Goal: Transaction & Acquisition: Purchase product/service

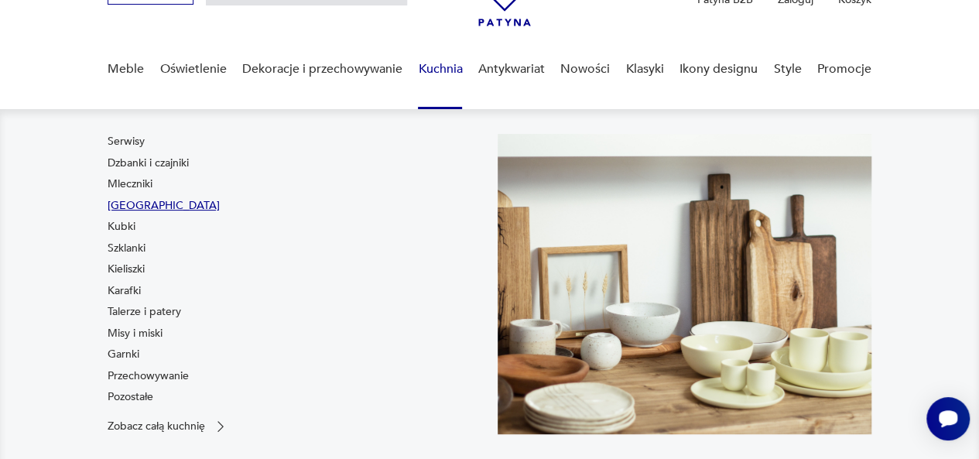
click at [132, 206] on link "[GEOGRAPHIC_DATA]" at bounding box center [164, 205] width 112 height 15
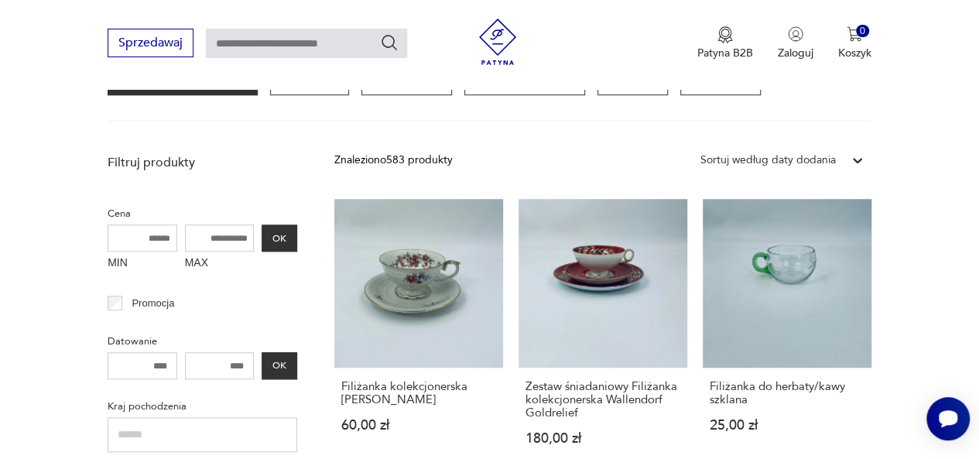
scroll to position [529, 0]
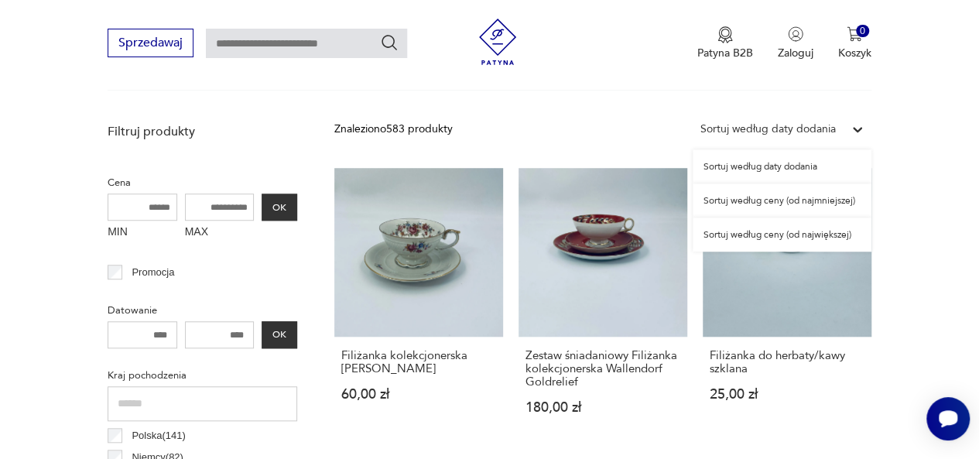
click at [853, 122] on icon at bounding box center [857, 129] width 15 height 15
click at [796, 197] on div "Sortuj według ceny (od najmniejszej)" at bounding box center [782, 200] width 179 height 34
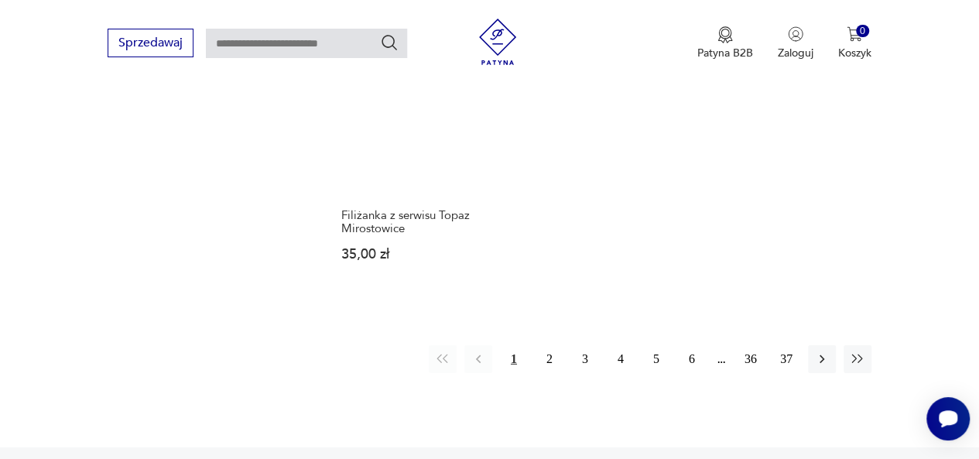
scroll to position [2247, 0]
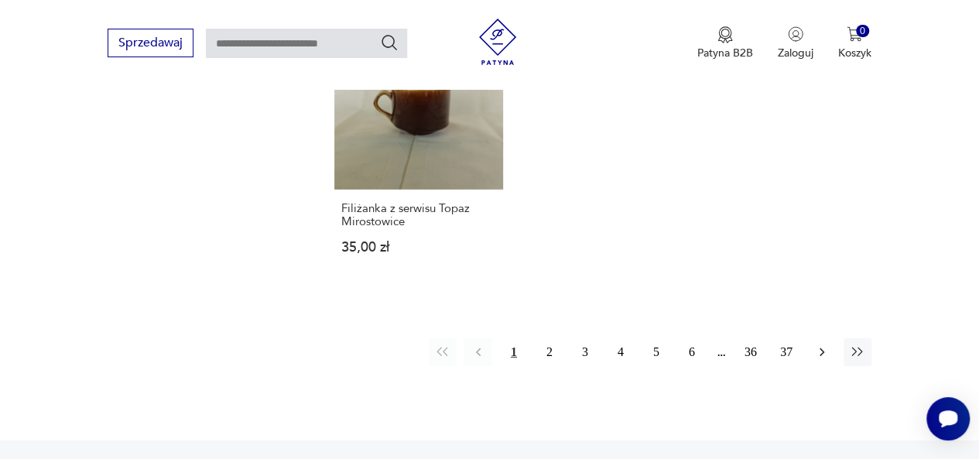
click at [820, 344] on icon "button" at bounding box center [821, 351] width 15 height 15
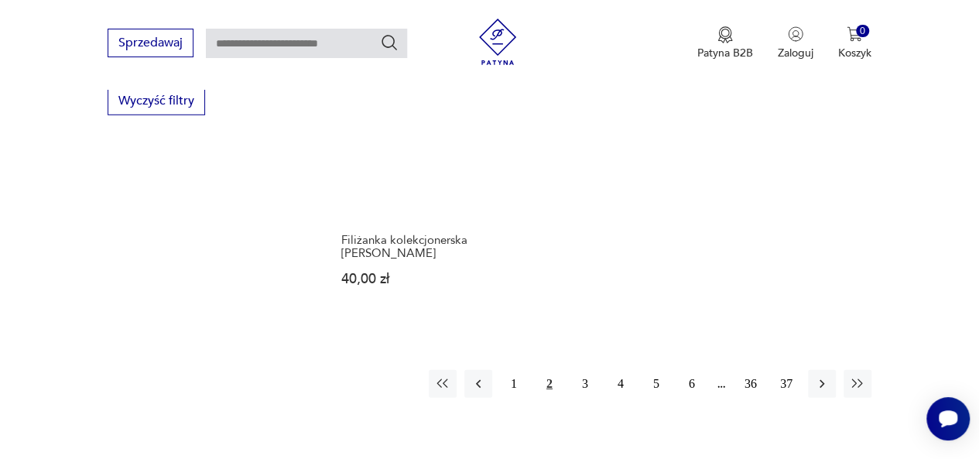
scroll to position [2175, 0]
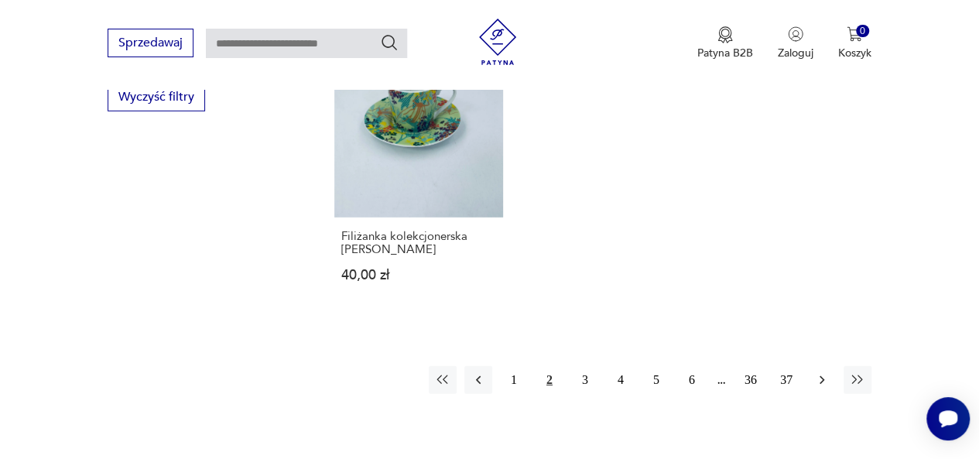
click at [818, 372] on icon "button" at bounding box center [821, 379] width 15 height 15
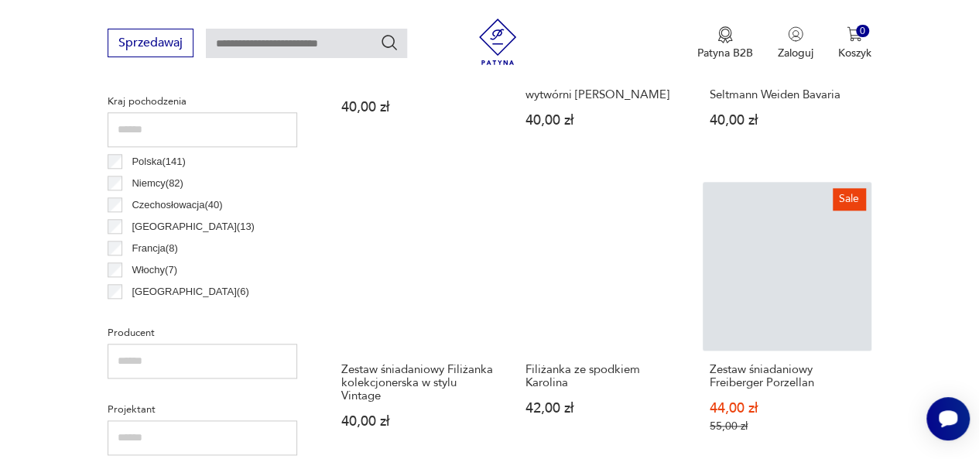
scroll to position [864, 0]
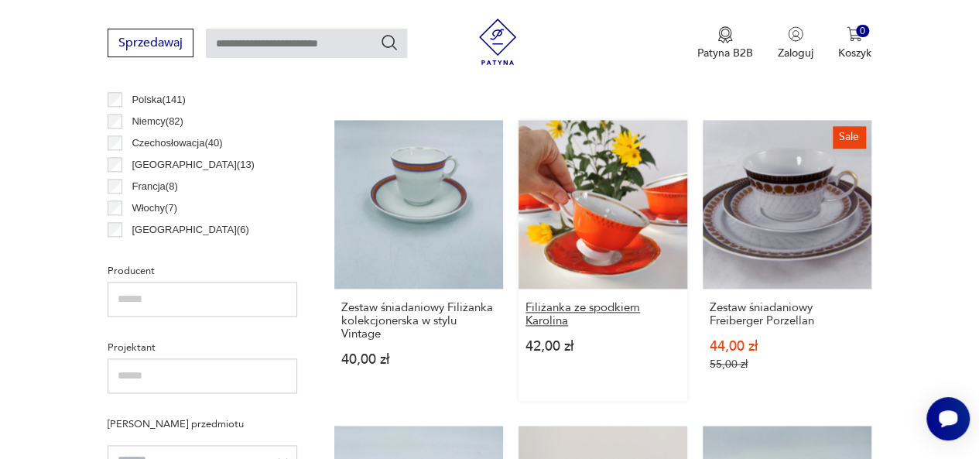
click at [610, 305] on h3 "Filiżanka ze spodkiem Karolina" at bounding box center [602, 314] width 155 height 26
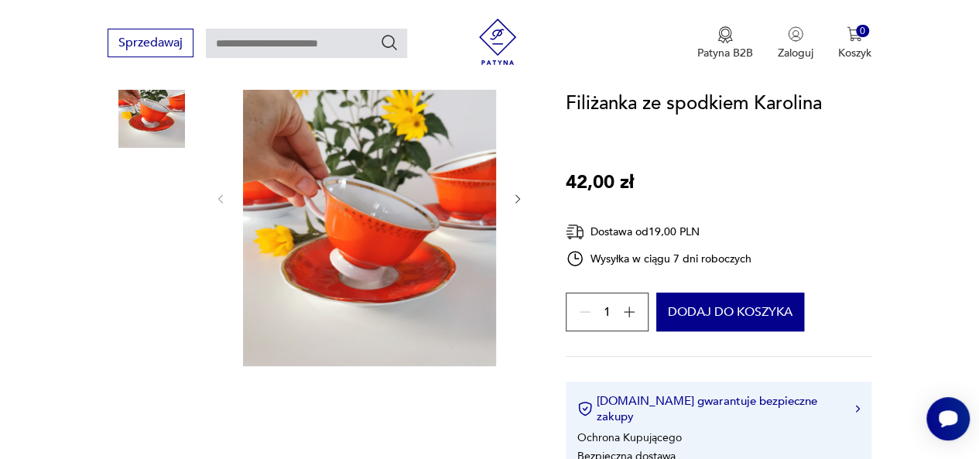
scroll to position [268, 0]
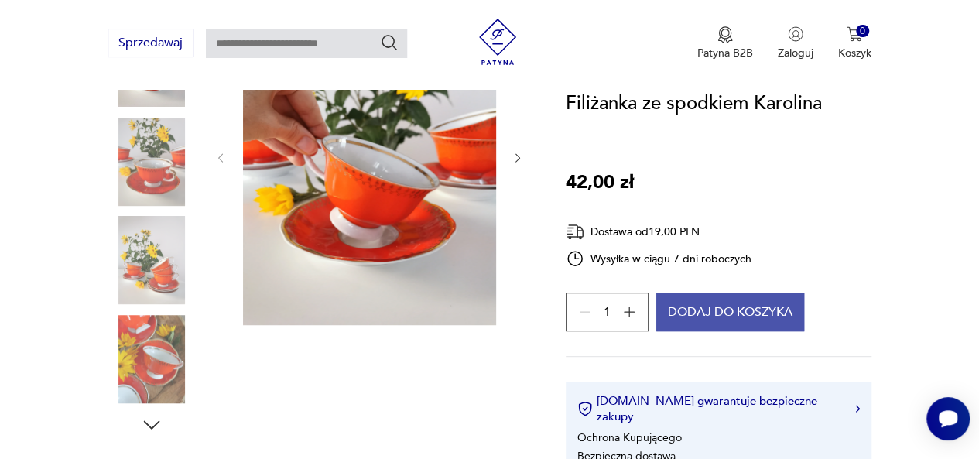
click at [736, 312] on button "Dodaj do koszyka" at bounding box center [730, 312] width 148 height 39
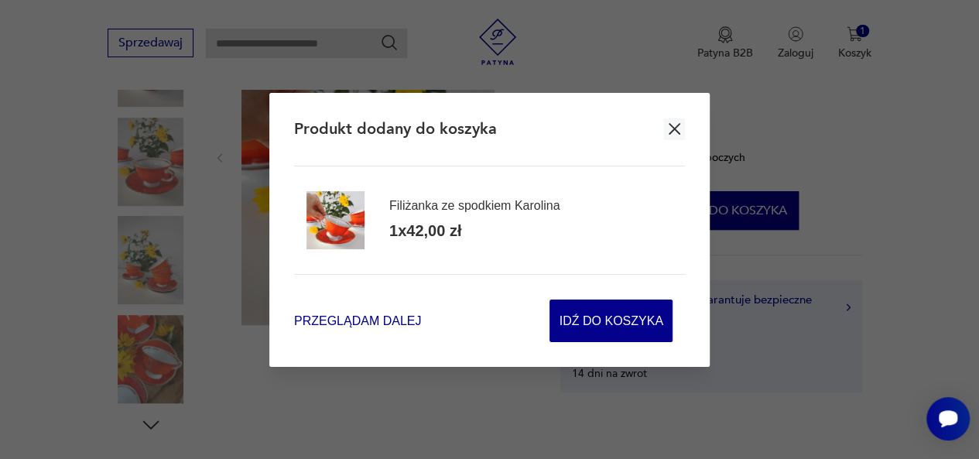
click at [368, 320] on span "Przeglądam dalej" at bounding box center [357, 321] width 127 height 18
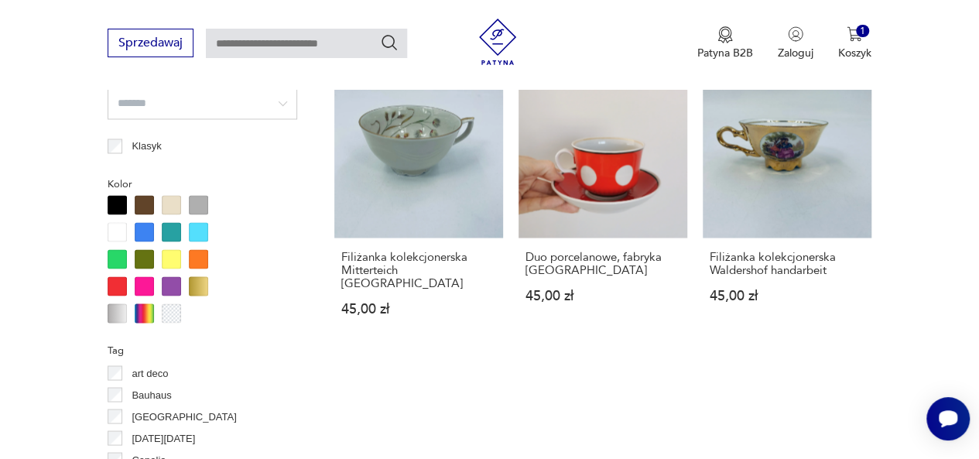
scroll to position [1236, 0]
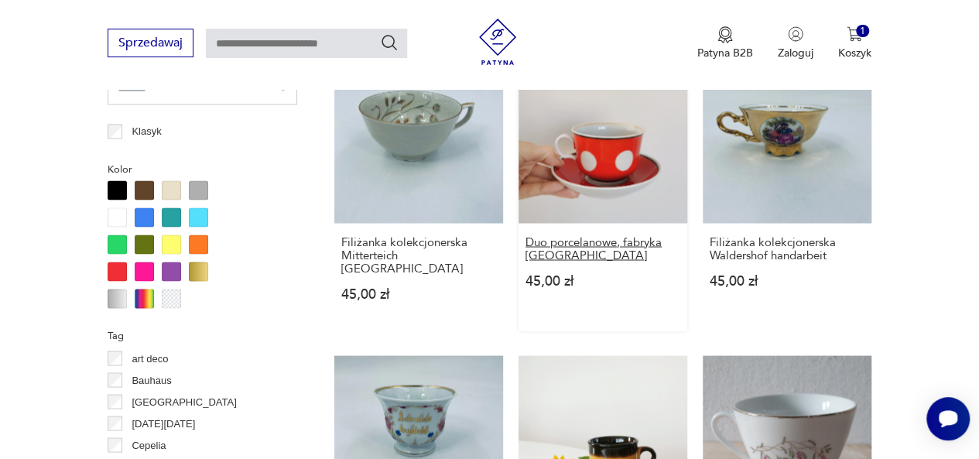
click at [602, 235] on h3 "Duo porcelanowe, fabryka [GEOGRAPHIC_DATA]" at bounding box center [602, 248] width 155 height 26
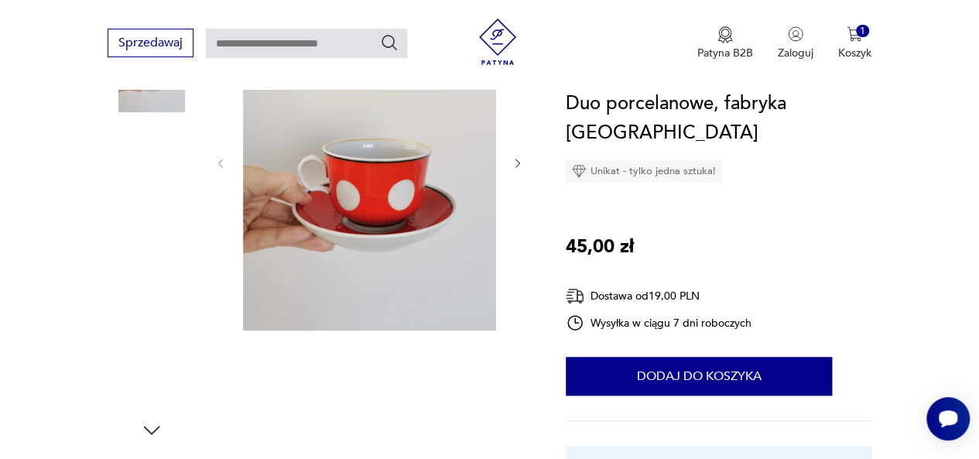
scroll to position [268, 0]
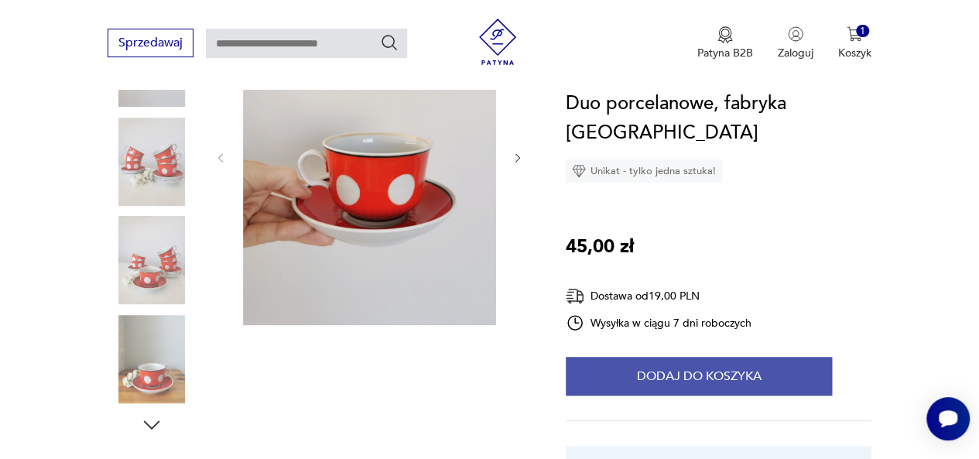
click at [681, 357] on button "Dodaj do koszyka" at bounding box center [699, 376] width 266 height 39
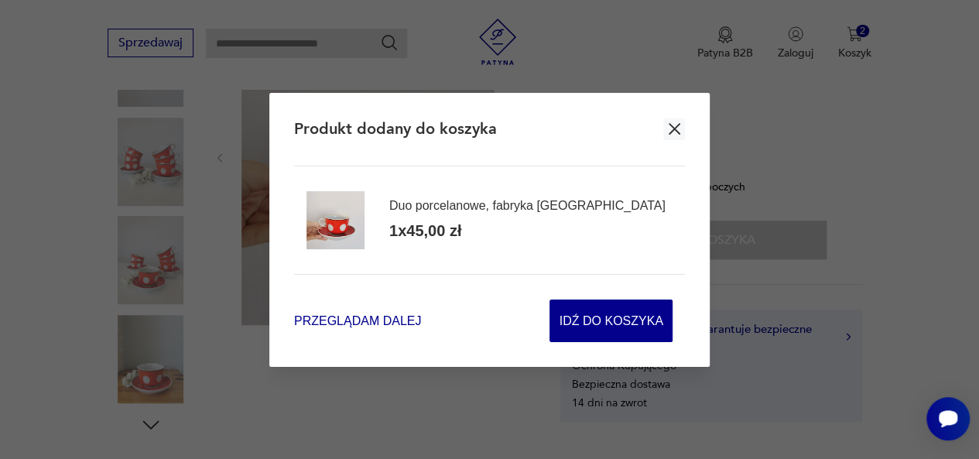
click at [359, 313] on span "Przeglądam dalej" at bounding box center [357, 321] width 127 height 18
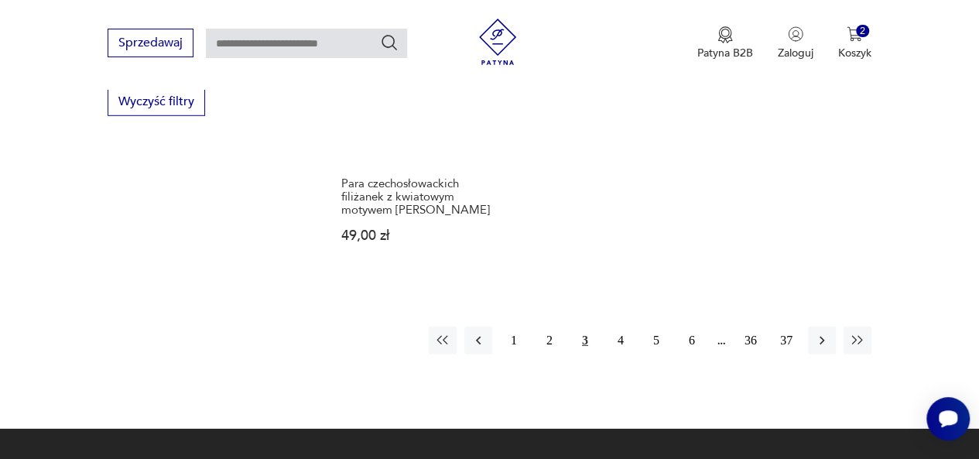
scroll to position [2173, 0]
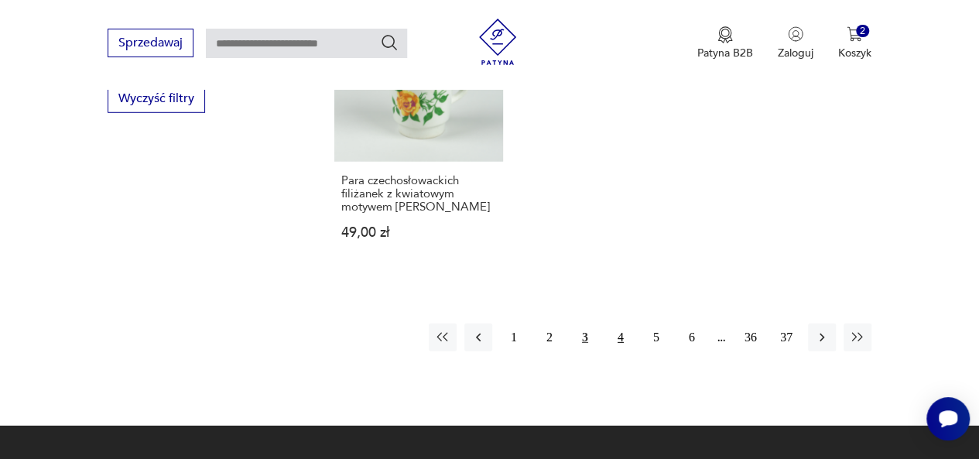
click at [621, 323] on button "4" at bounding box center [621, 337] width 28 height 28
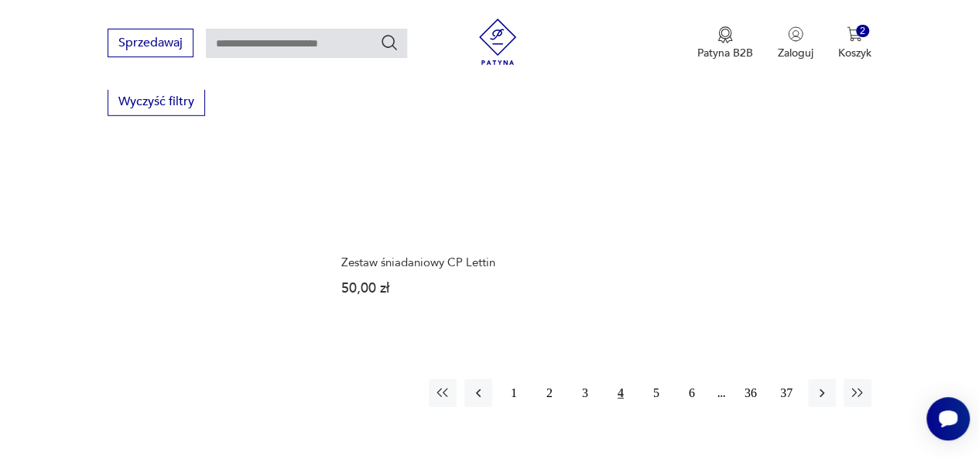
scroll to position [2185, 0]
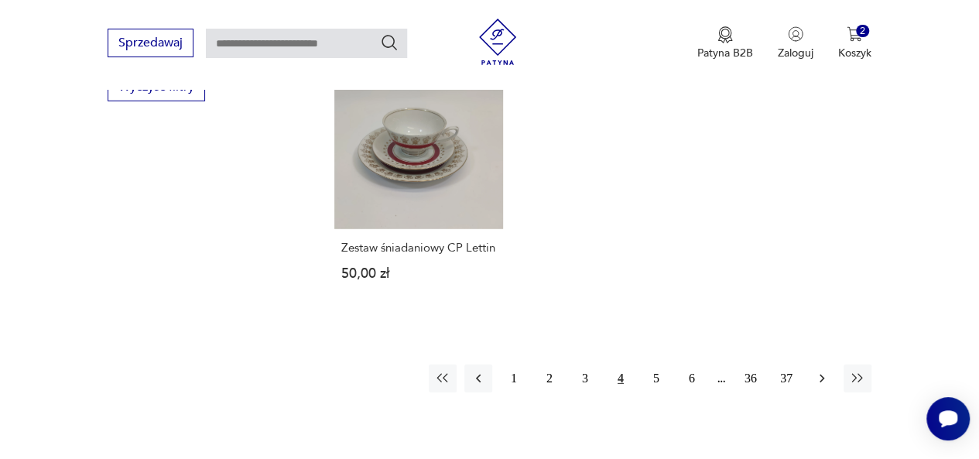
click at [817, 371] on icon "button" at bounding box center [821, 378] width 15 height 15
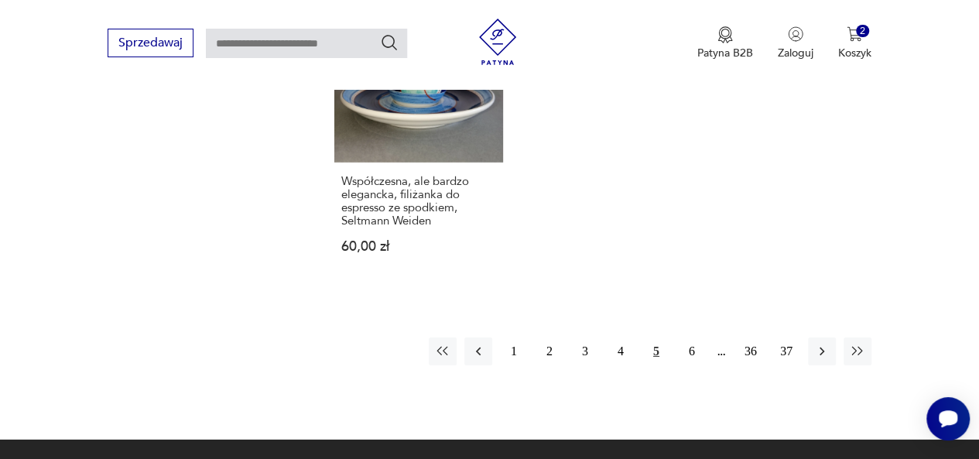
scroll to position [2257, 0]
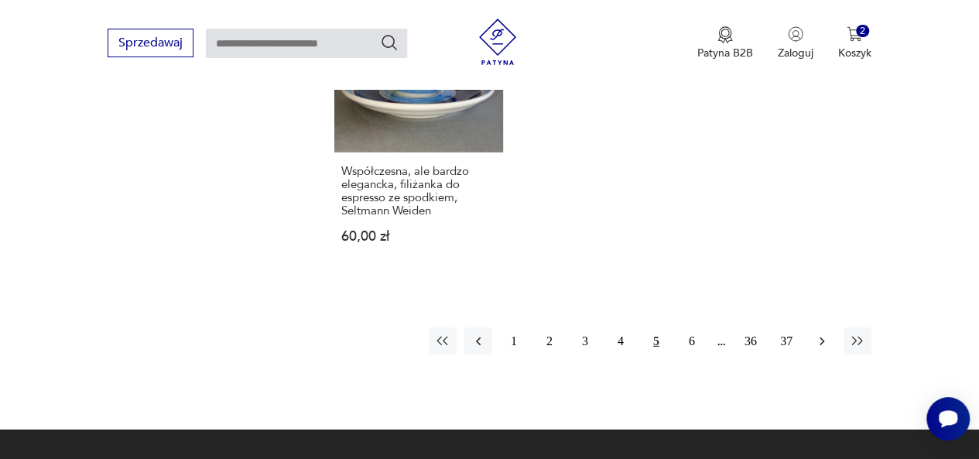
click at [823, 337] on icon "button" at bounding box center [822, 341] width 5 height 9
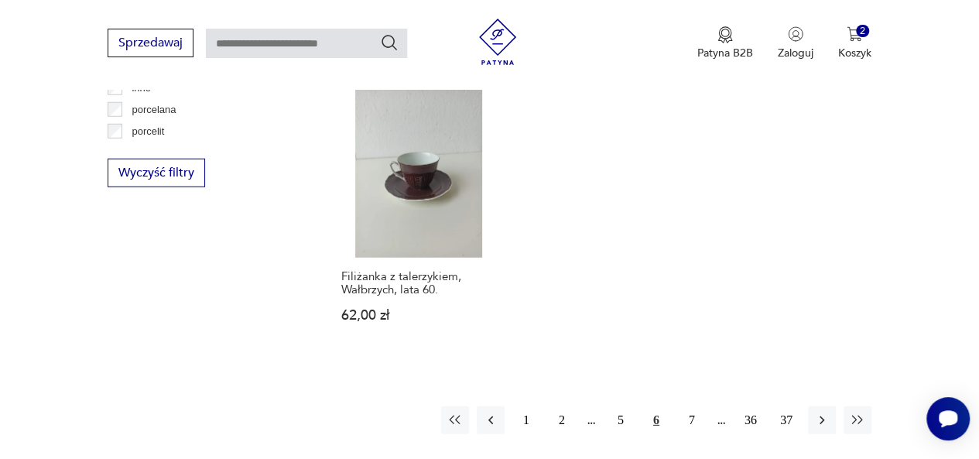
scroll to position [2113, 0]
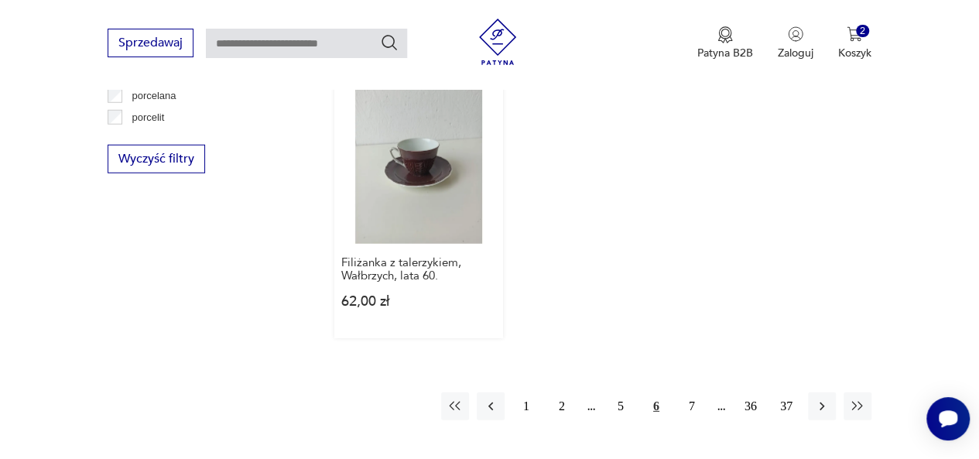
click at [410, 177] on link "Filiżanka z talerzykiem, Wałbrzych, lata 60. 62,00 zł" at bounding box center [418, 207] width 169 height 263
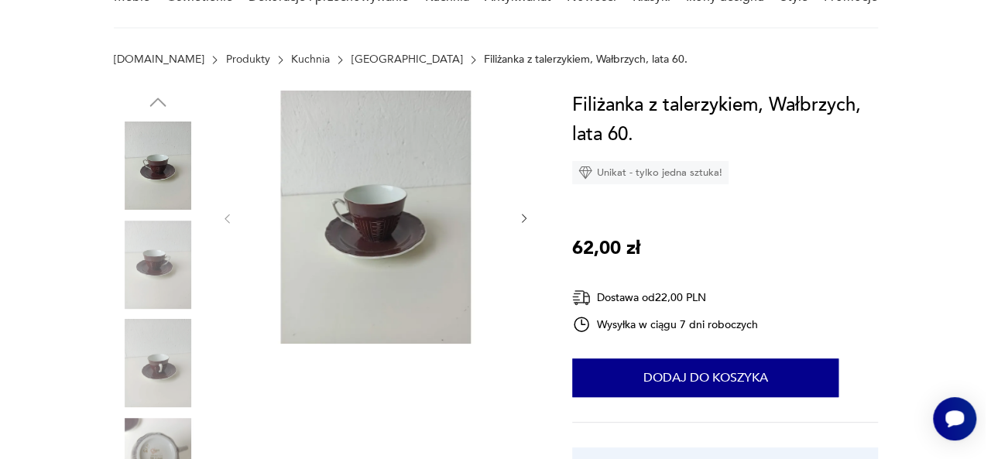
scroll to position [186, 0]
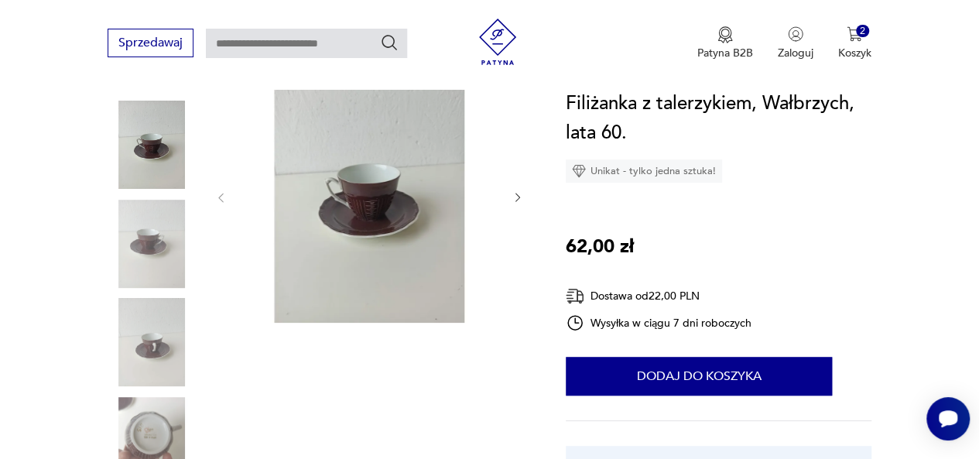
click at [392, 228] on img at bounding box center [369, 196] width 253 height 253
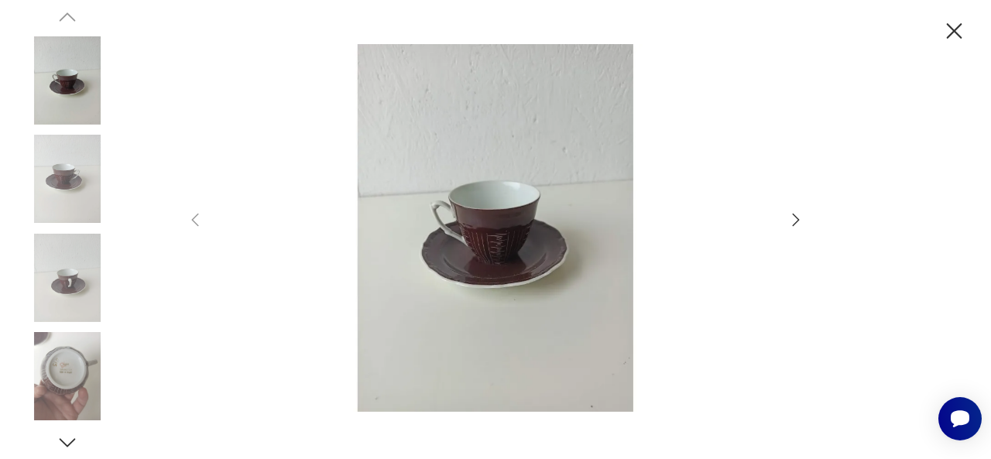
click at [507, 264] on img at bounding box center [495, 227] width 551 height 367
click at [794, 214] on icon "button" at bounding box center [795, 220] width 19 height 19
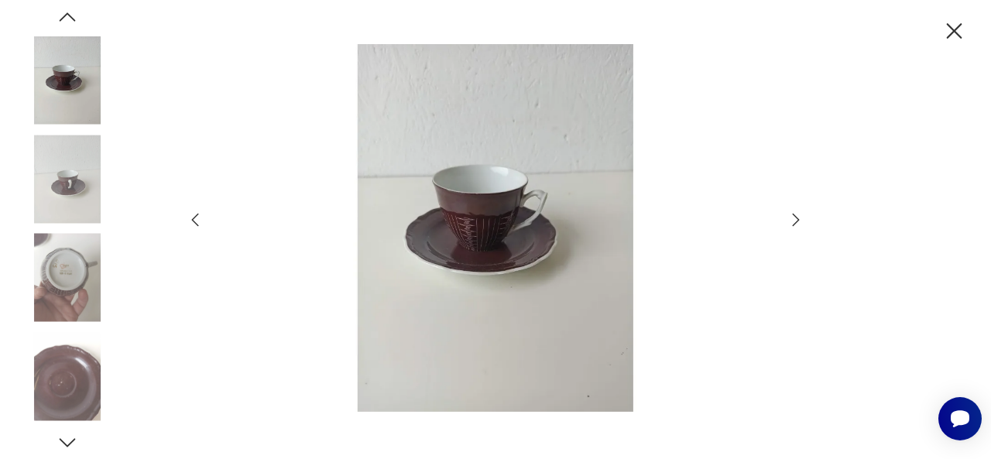
click at [794, 214] on icon "button" at bounding box center [795, 220] width 19 height 19
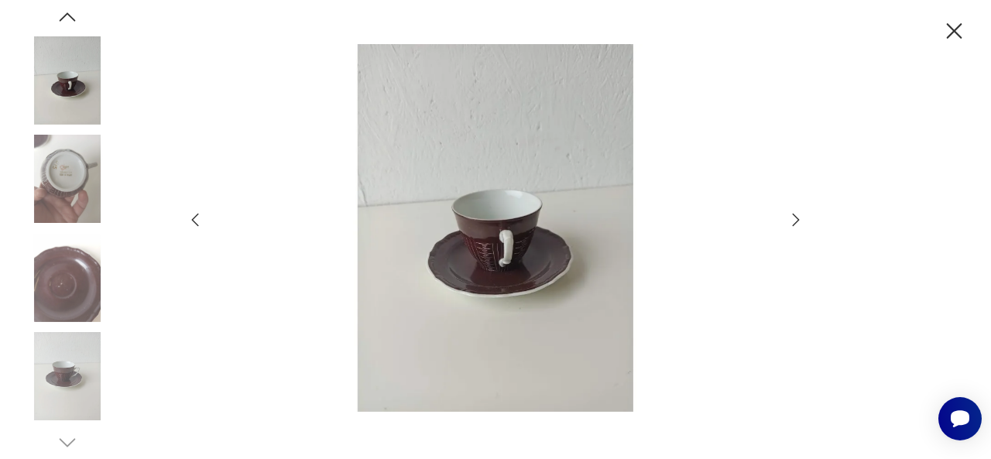
click at [794, 214] on icon "button" at bounding box center [795, 220] width 19 height 19
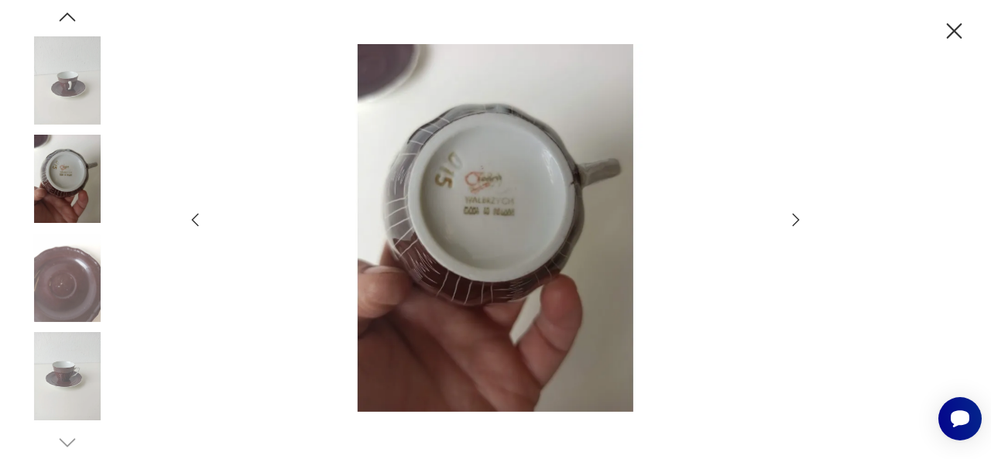
click at [794, 214] on icon "button" at bounding box center [795, 220] width 19 height 19
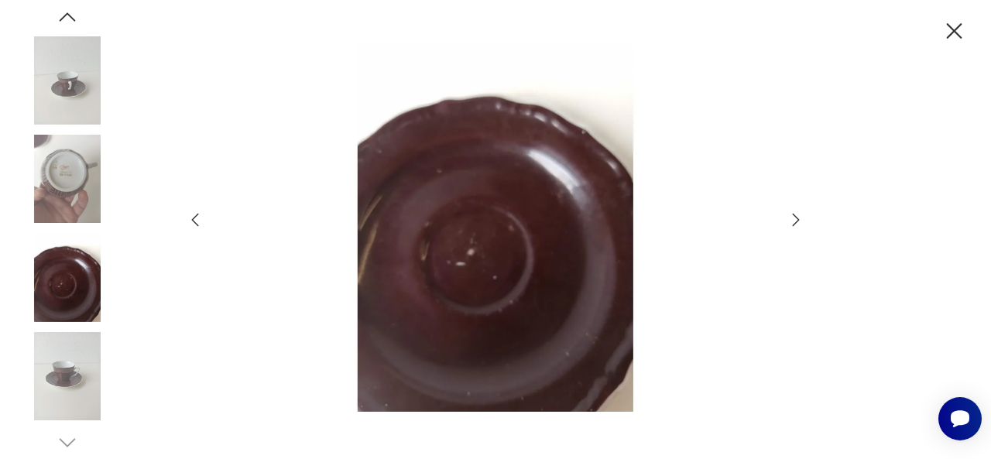
click at [794, 214] on icon "button" at bounding box center [795, 220] width 19 height 19
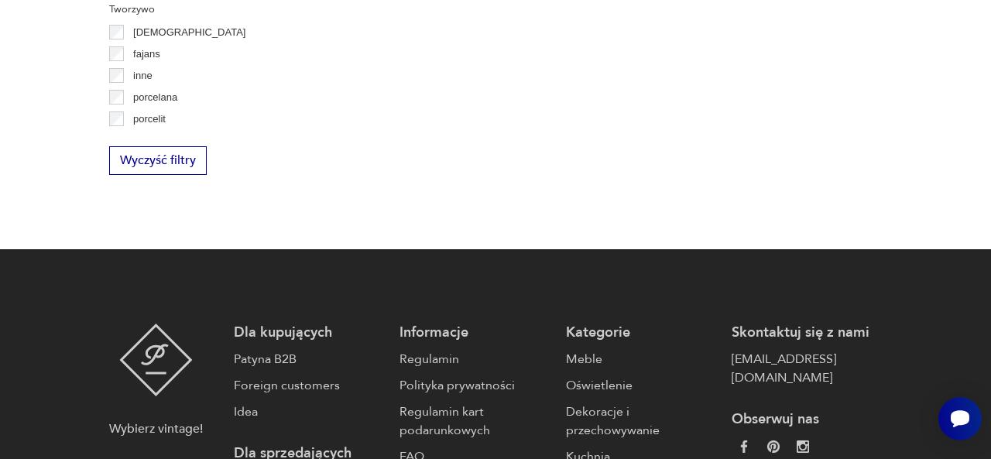
scroll to position [2254, 0]
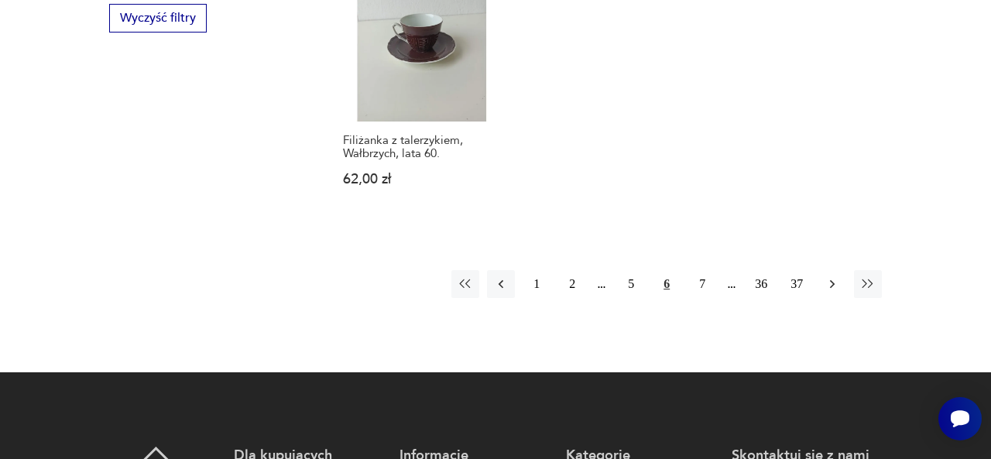
click at [830, 279] on icon "button" at bounding box center [831, 283] width 15 height 15
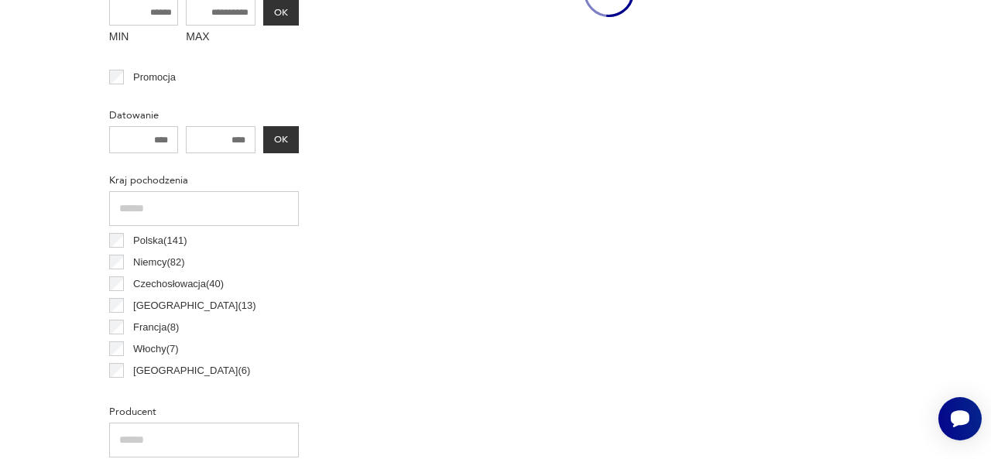
scroll to position [410, 0]
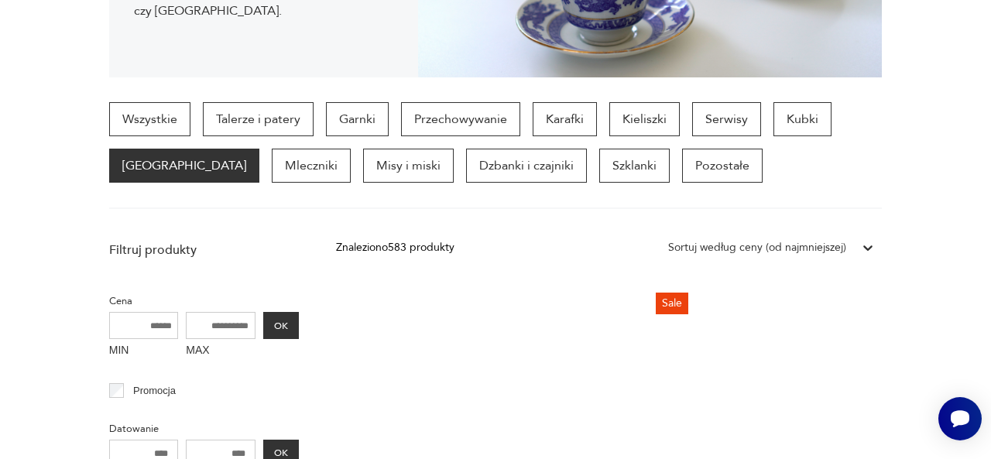
click at [978, 173] on section "Wszystkie Talerze i patery Garnki Przechowywanie Karafki Kieliszki Serwisy Kubk…" at bounding box center [495, 155] width 991 height 107
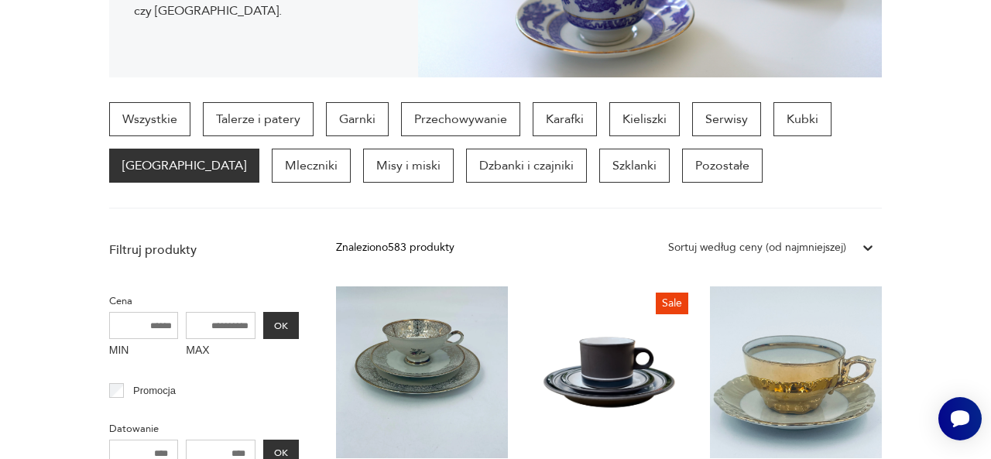
click at [935, 123] on section "Wszystkie Talerze i patery Garnki Przechowywanie Karafki Kieliszki Serwisy Kubk…" at bounding box center [495, 155] width 991 height 107
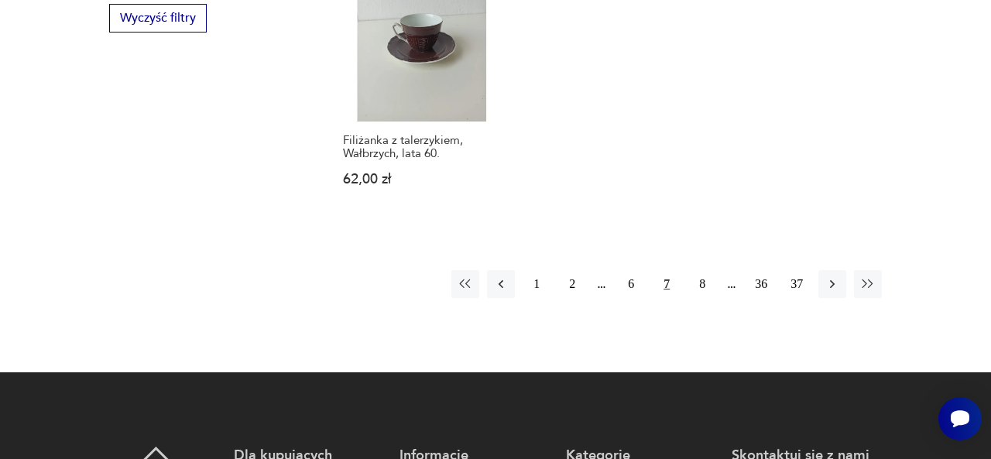
scroll to position [410, 0]
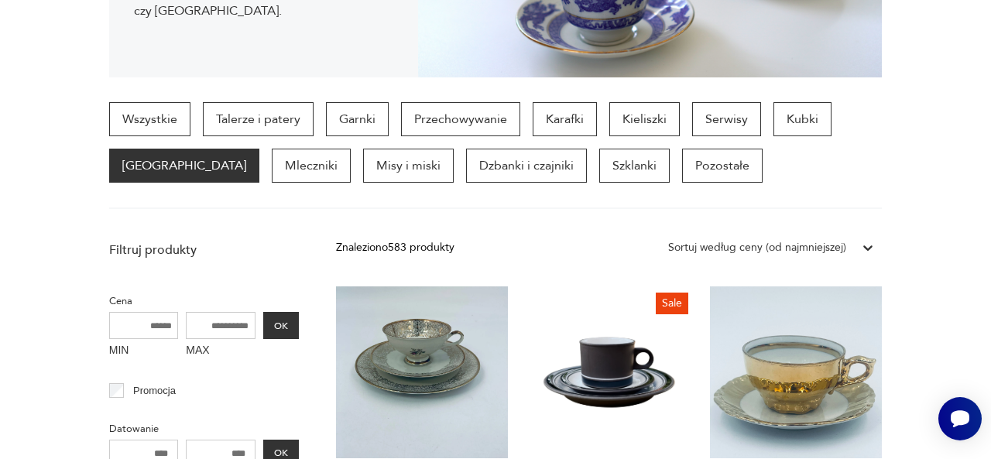
click at [619, 363] on link "Sale Zestaw śniadaniowy, Lancaster Vitramic Hornsea Contrast, [GEOGRAPHIC_DATA]…" at bounding box center [609, 441] width 172 height 310
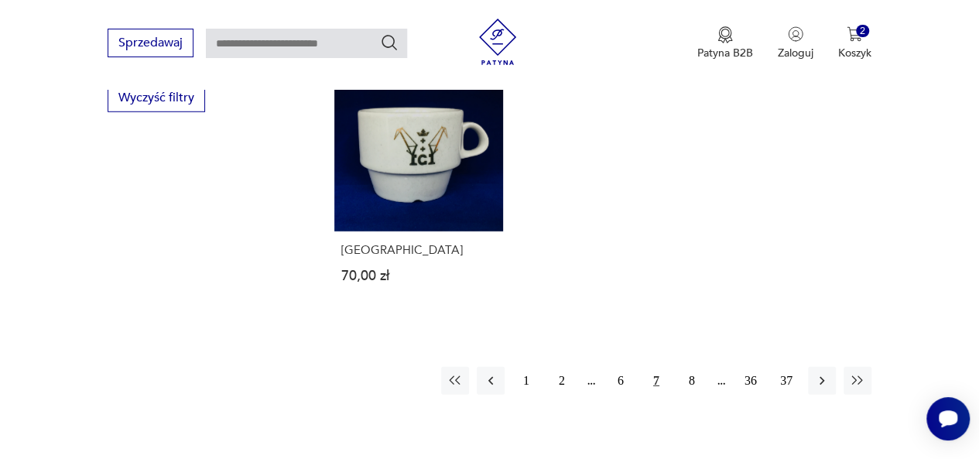
scroll to position [2246, 0]
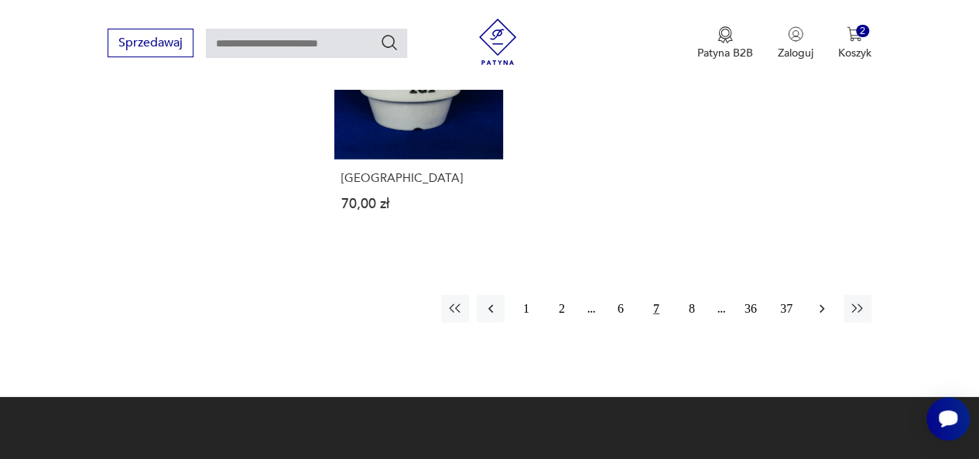
click at [820, 301] on icon "button" at bounding box center [821, 308] width 15 height 15
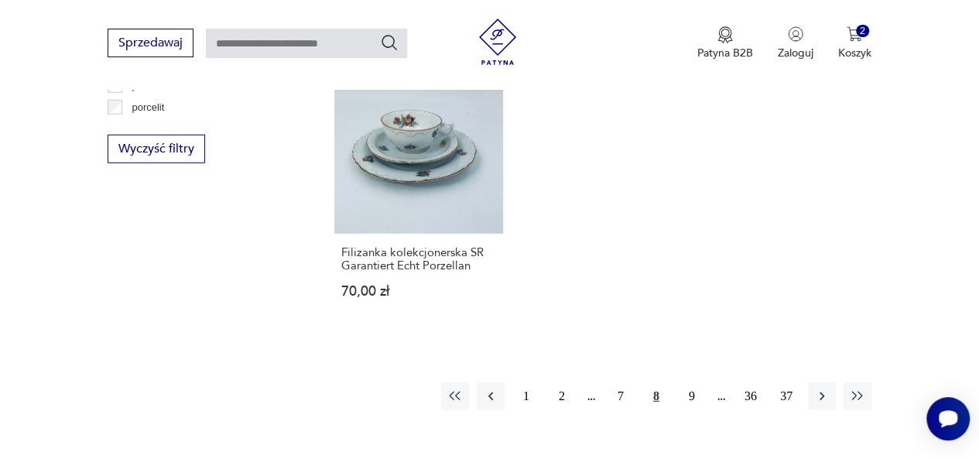
scroll to position [2154, 0]
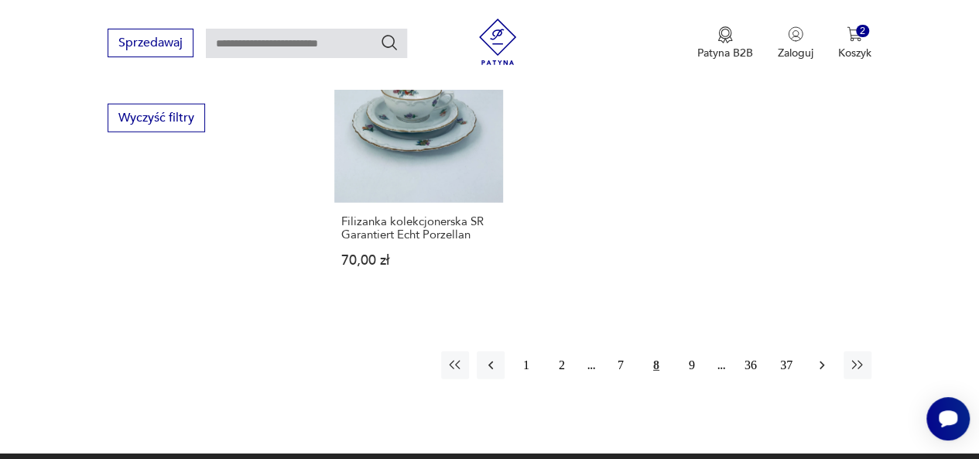
click at [822, 361] on icon "button" at bounding box center [822, 365] width 5 height 9
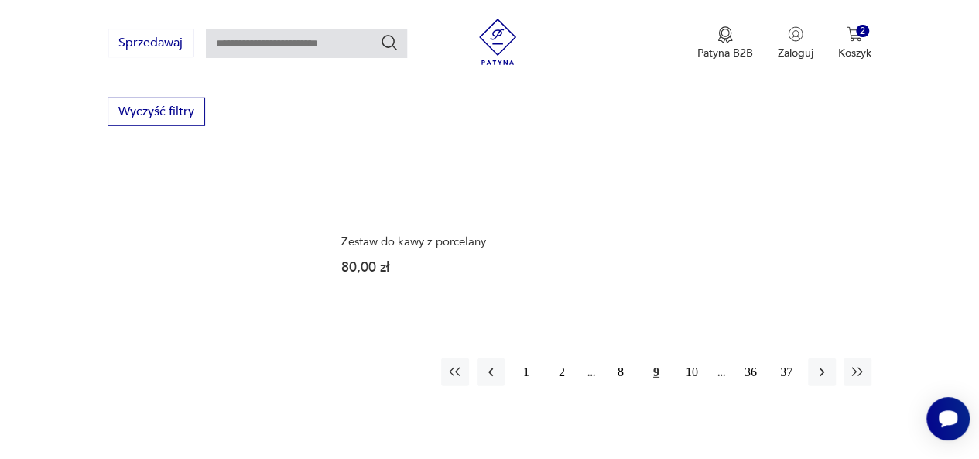
scroll to position [2175, 0]
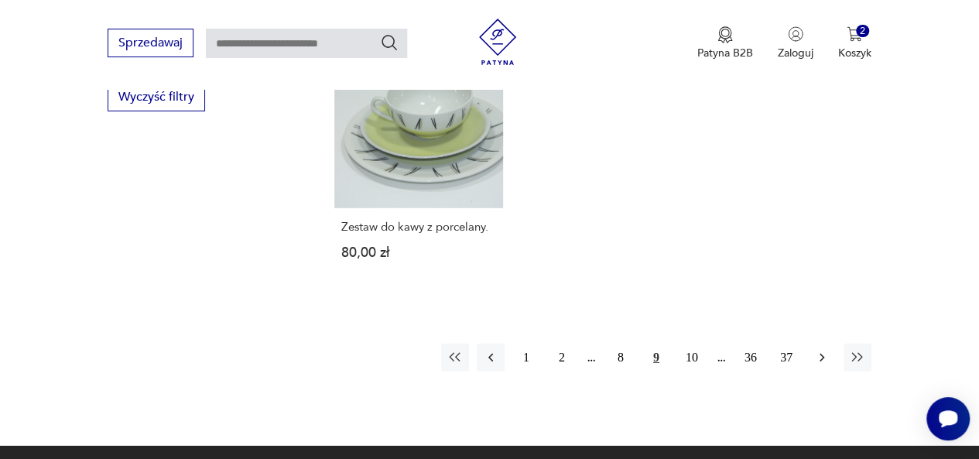
click at [821, 350] on icon "button" at bounding box center [821, 357] width 15 height 15
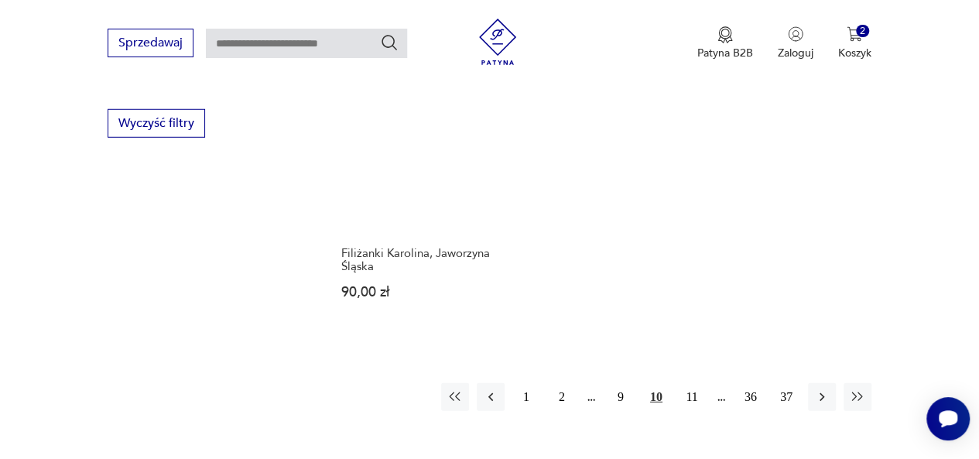
scroll to position [2154, 0]
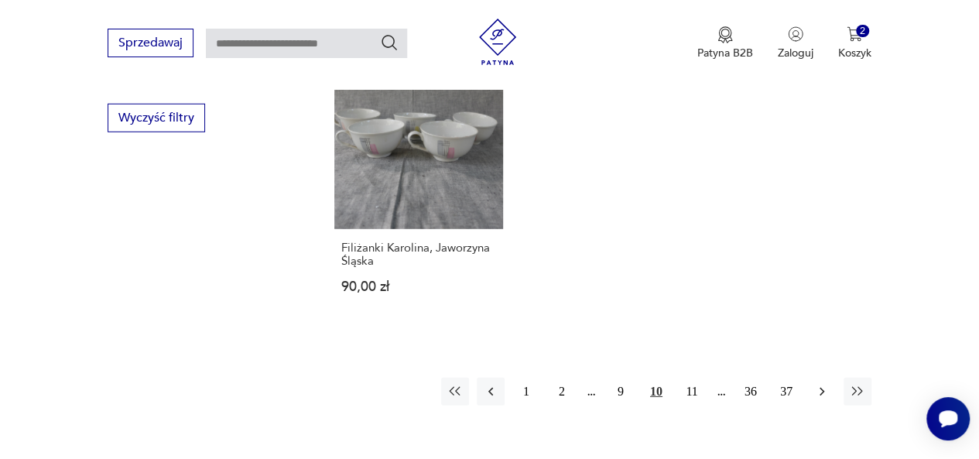
click at [823, 384] on icon "button" at bounding box center [821, 391] width 15 height 15
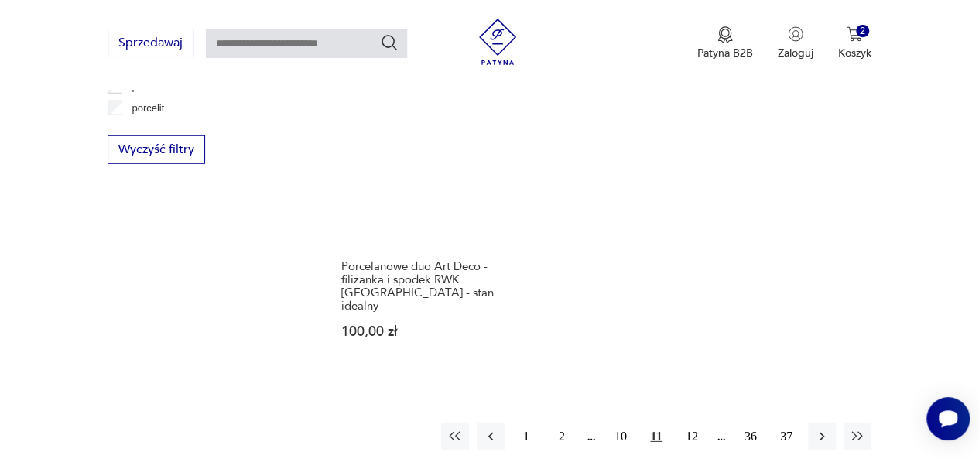
scroll to position [2153, 0]
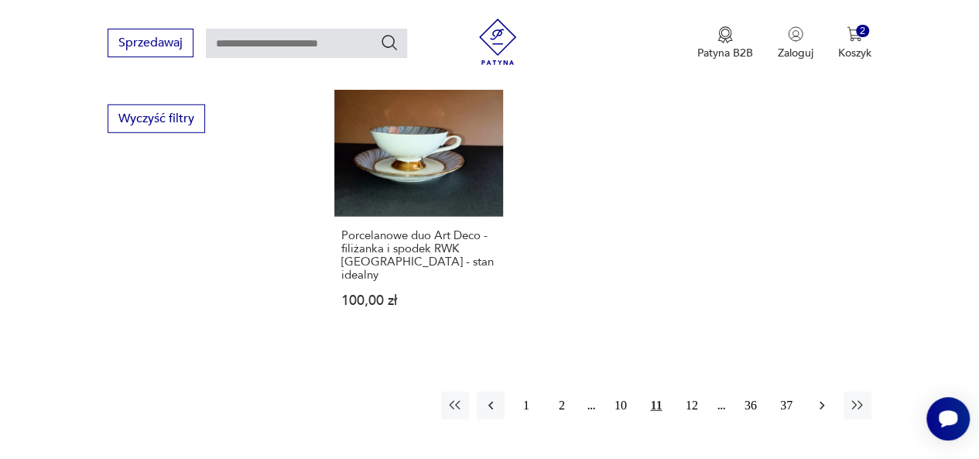
click at [820, 398] on icon "button" at bounding box center [821, 405] width 15 height 15
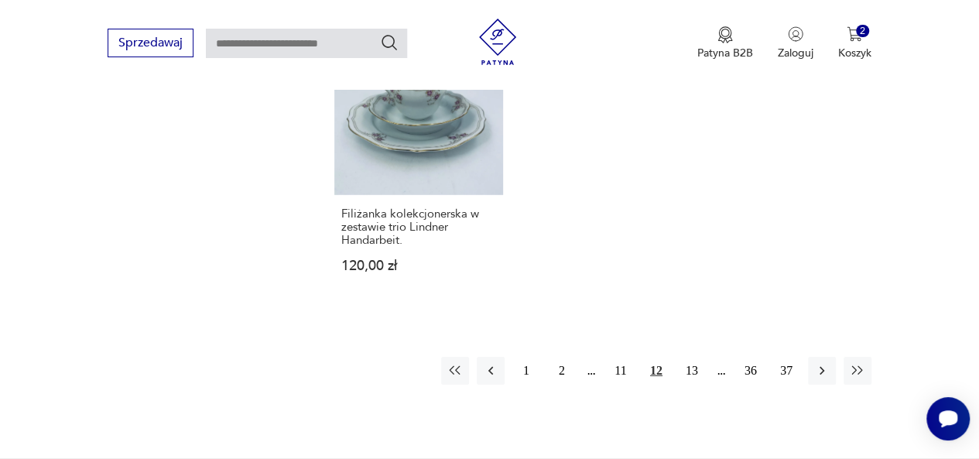
scroll to position [2360, 0]
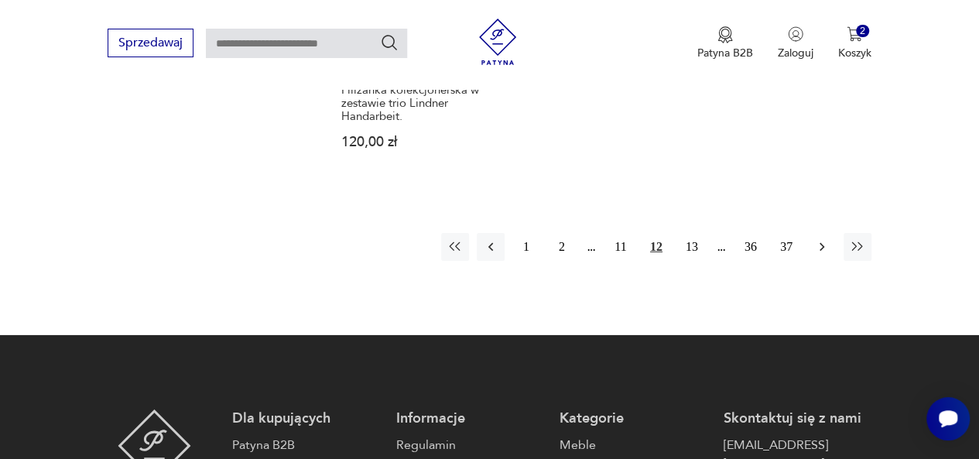
click at [820, 233] on button "button" at bounding box center [822, 247] width 28 height 28
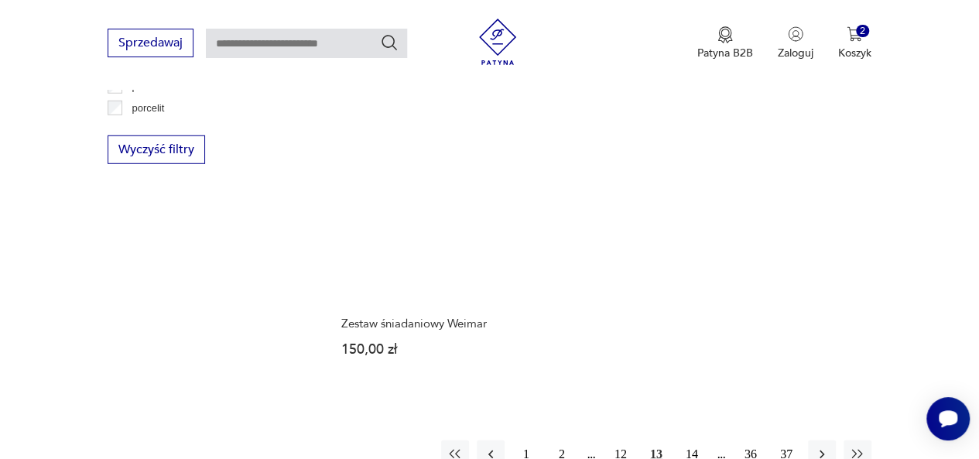
scroll to position [2153, 0]
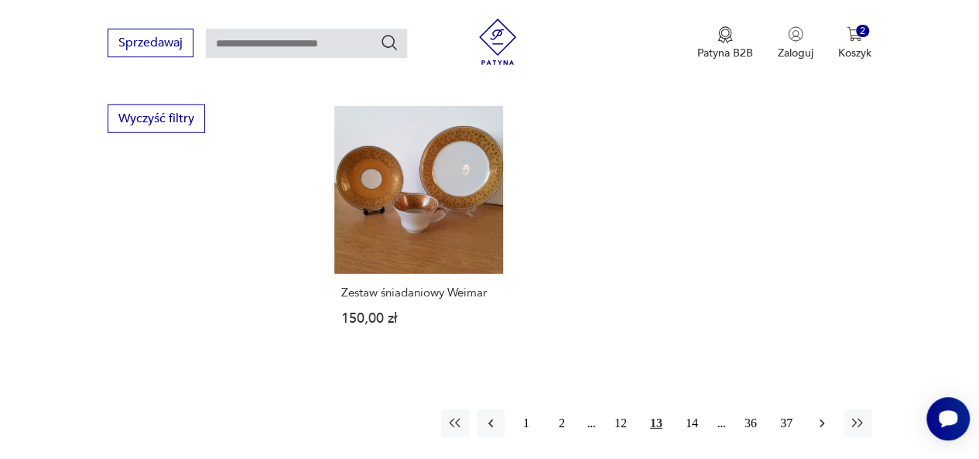
click at [820, 416] on icon "button" at bounding box center [821, 423] width 15 height 15
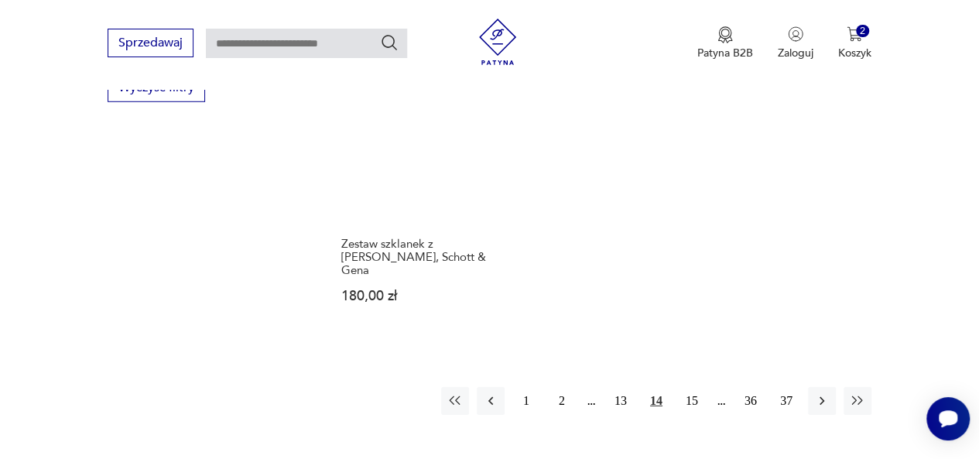
scroll to position [2215, 0]
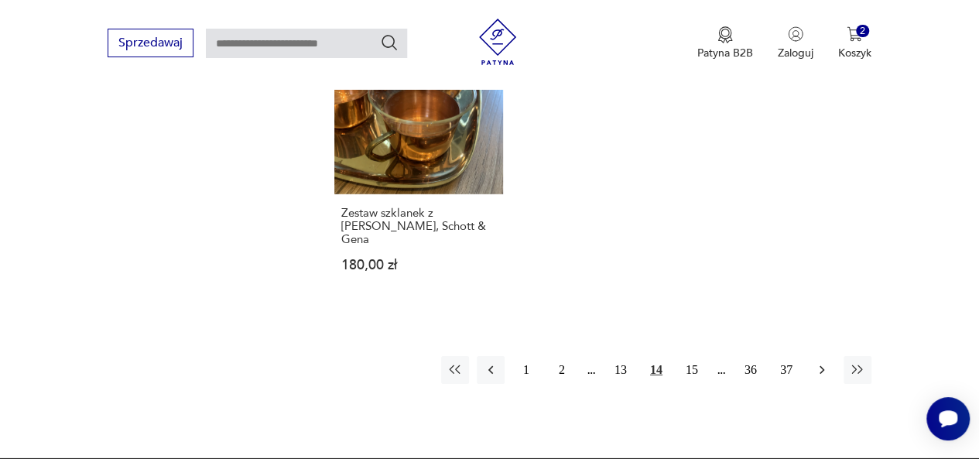
click at [822, 362] on icon "button" at bounding box center [821, 369] width 15 height 15
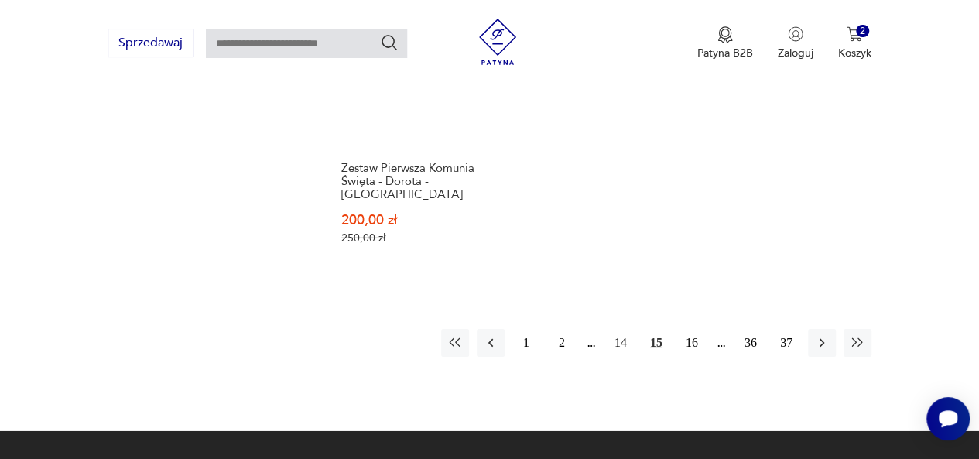
scroll to position [2298, 0]
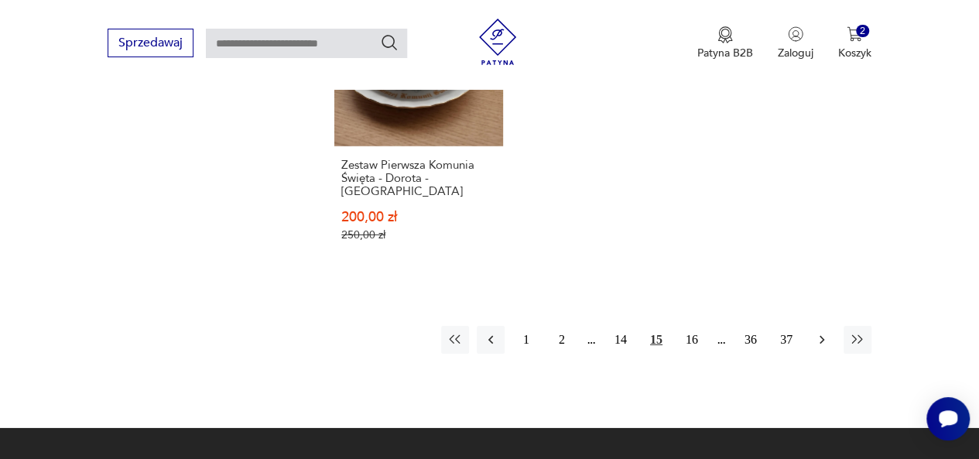
click at [821, 332] on icon "button" at bounding box center [821, 339] width 15 height 15
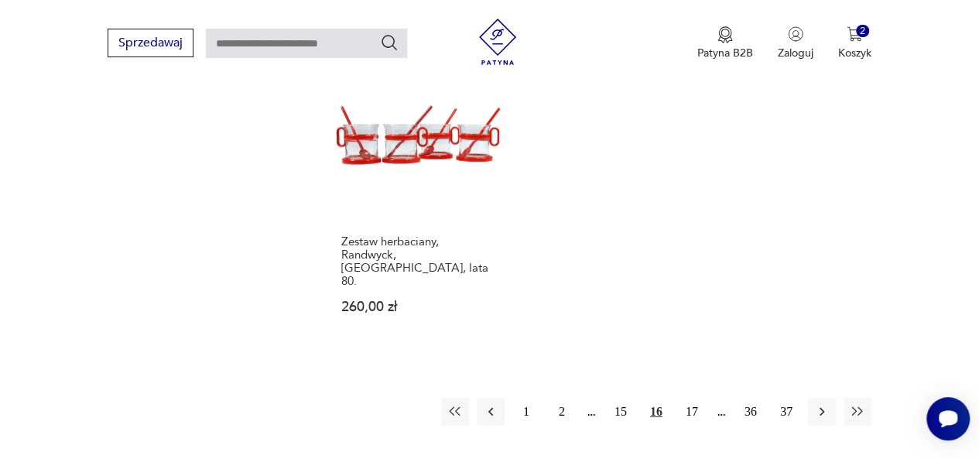
scroll to position [2319, 0]
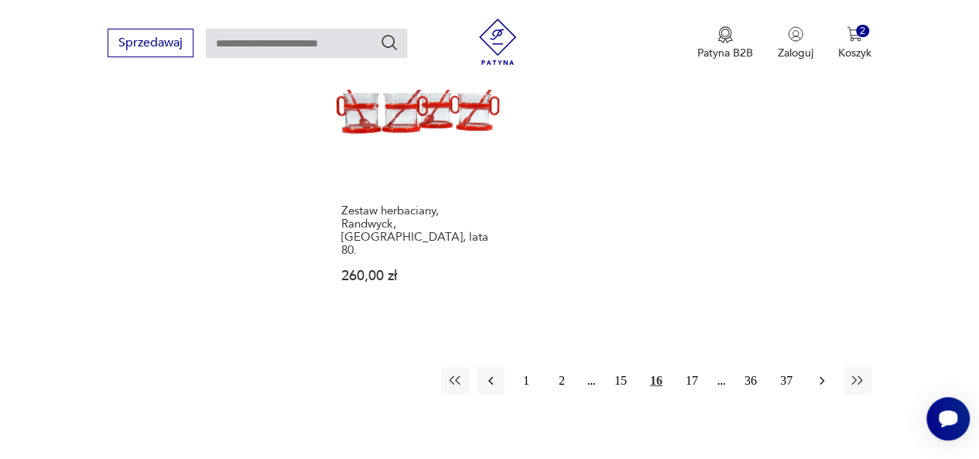
click at [817, 373] on icon "button" at bounding box center [821, 380] width 15 height 15
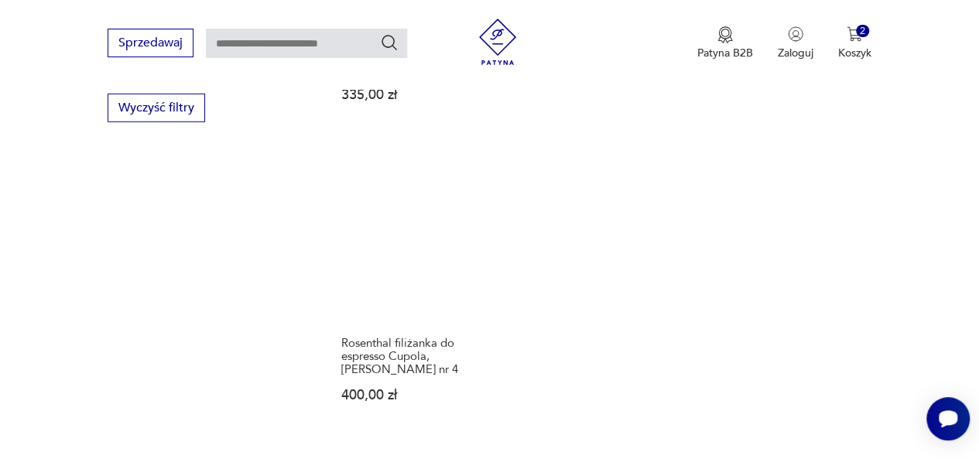
scroll to position [2195, 0]
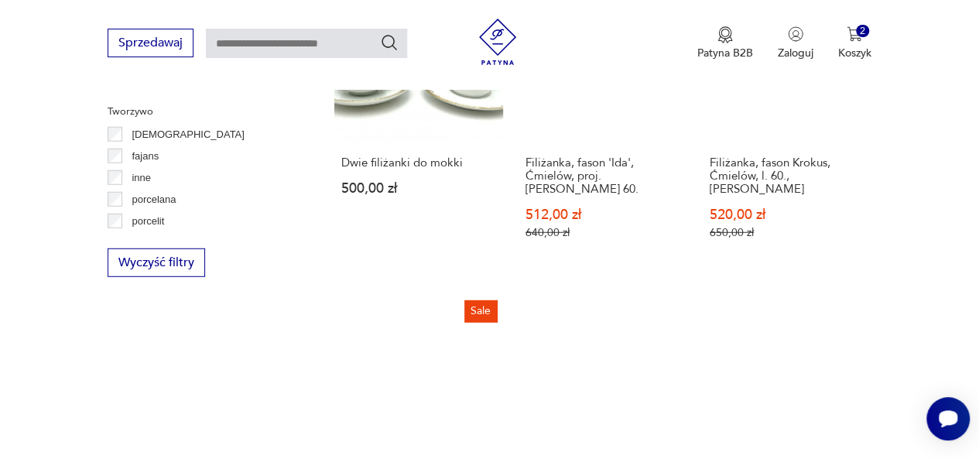
scroll to position [2071, 0]
